Goal: Communication & Community: Answer question/provide support

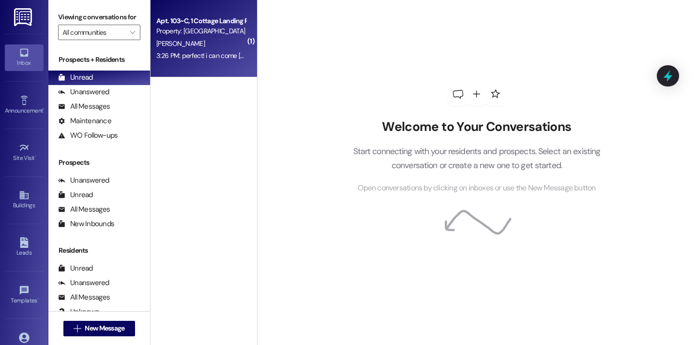
click at [238, 30] on div "Property: [GEOGRAPHIC_DATA] [GEOGRAPHIC_DATA]" at bounding box center [200, 31] width 89 height 10
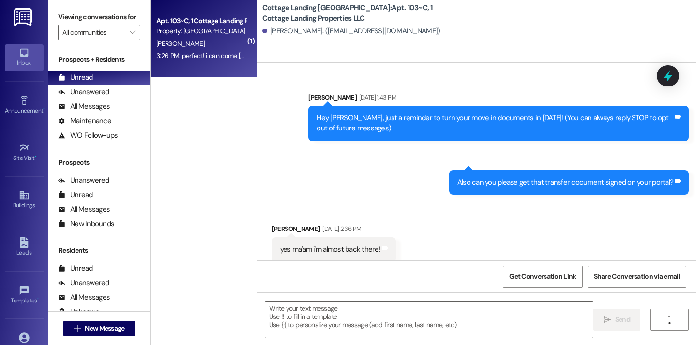
scroll to position [21096, 0]
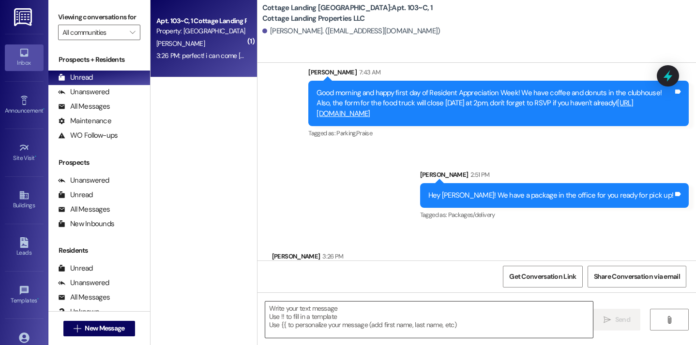
click at [329, 318] on textarea at bounding box center [429, 320] width 328 height 36
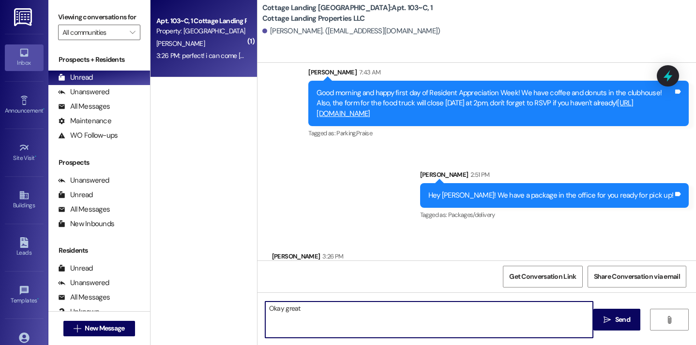
type textarea "Okay great!"
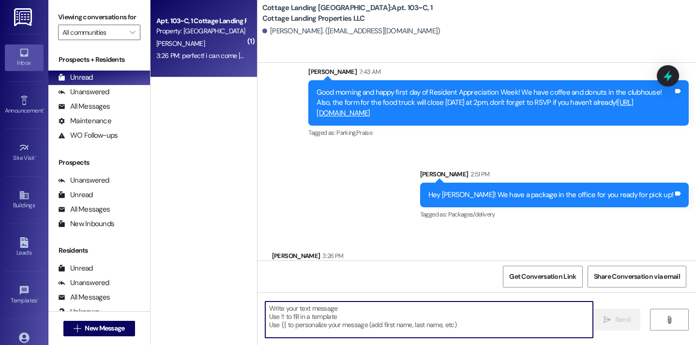
scroll to position [21095, 0]
